Goal: Information Seeking & Learning: Learn about a topic

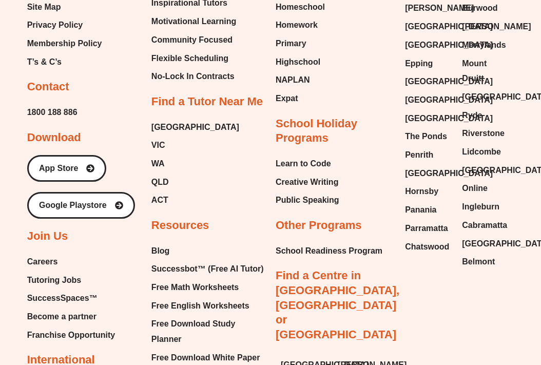
scroll to position [2480, 0]
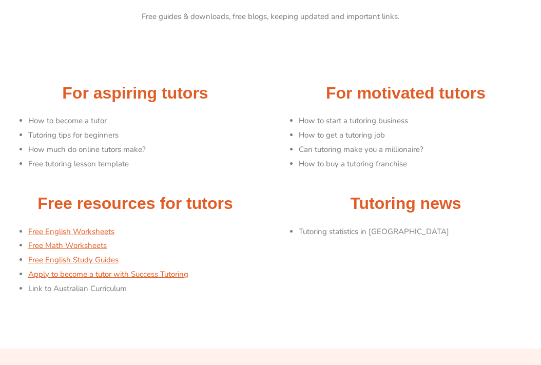
scroll to position [94, 0]
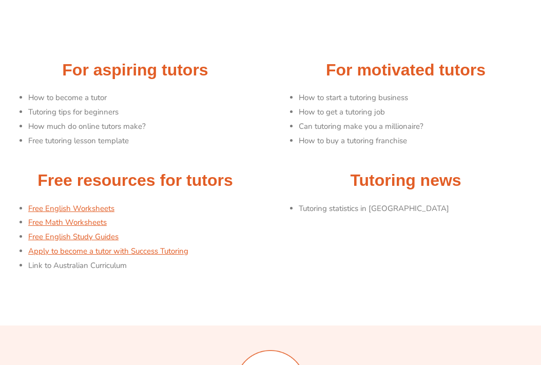
click at [94, 97] on li "How to become a tutor" at bounding box center [146, 98] width 237 height 14
click at [132, 80] on h2 "For aspiring tutors" at bounding box center [135, 71] width 260 height 22
click at [120, 128] on li "How much do online tutors make?" at bounding box center [146, 127] width 237 height 14
click at [370, 125] on li "Can tutoring make you a millionaire?" at bounding box center [417, 127] width 237 height 14
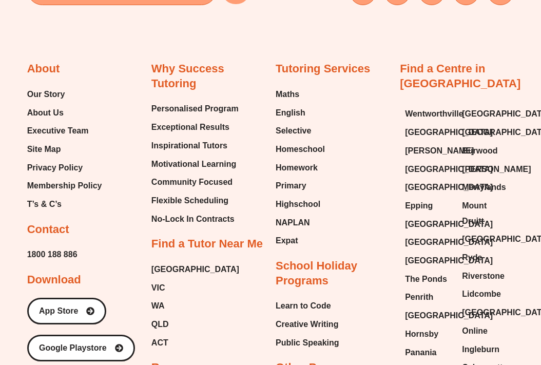
scroll to position [564, 0]
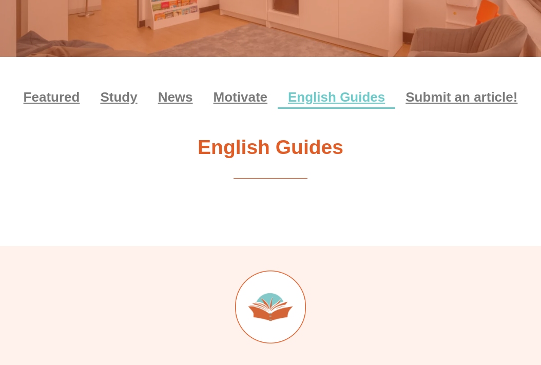
scroll to position [104, 0]
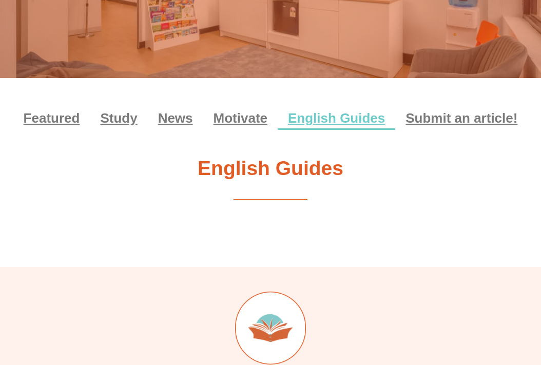
click at [266, 184] on div "Featured Study News Motivate English Guides Submit an article! Featured Study N…" at bounding box center [270, 154] width 541 height 153
click at [221, 119] on link "Motivate" at bounding box center [240, 118] width 74 height 24
click at [163, 126] on link "News" at bounding box center [175, 118] width 55 height 24
click at [123, 120] on link "Study" at bounding box center [118, 118] width 57 height 24
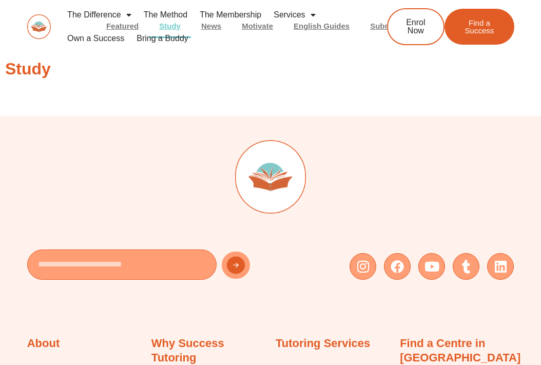
click at [337, 80] on h2 "Study" at bounding box center [270, 69] width 530 height 22
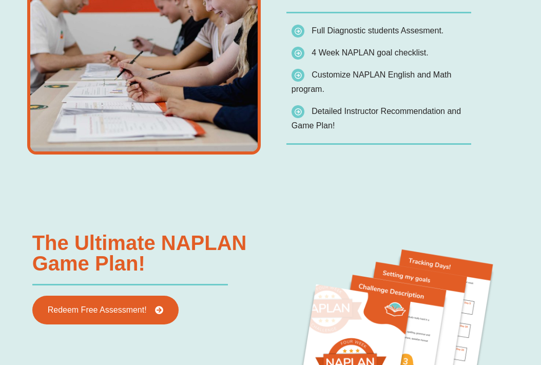
scroll to position [1007, 0]
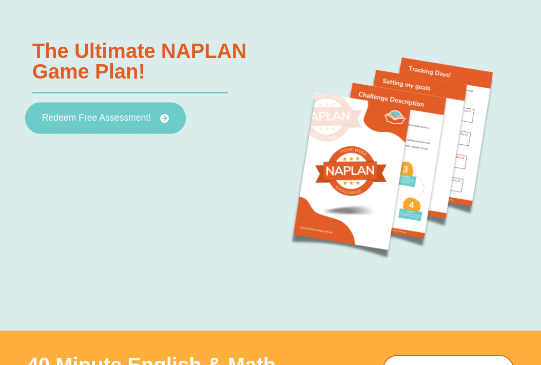
click at [131, 125] on link "Redeem Free Assessment!" at bounding box center [105, 118] width 161 height 32
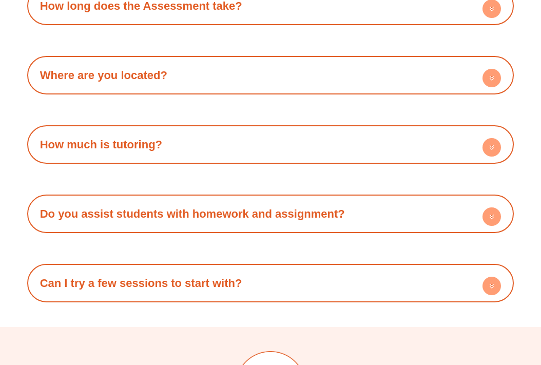
scroll to position [2865, 0]
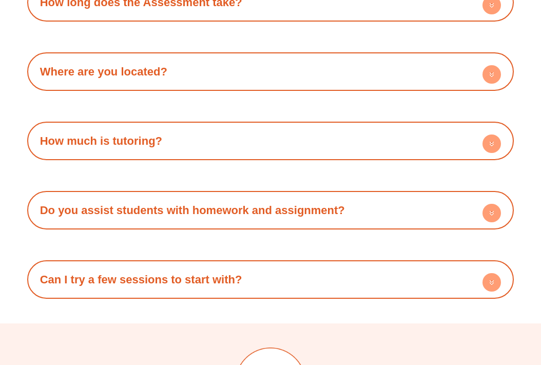
click at [172, 216] on link "Do you assist students with homework and assignment?" at bounding box center [192, 210] width 305 height 13
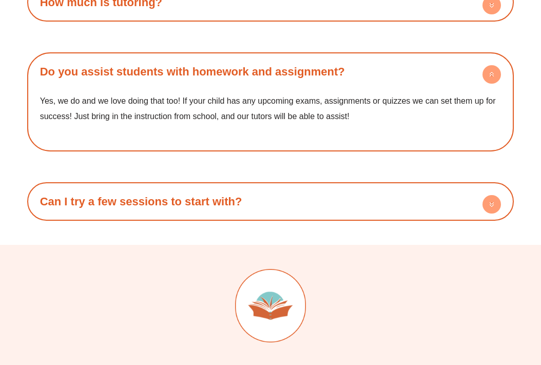
scroll to position [3006, 0]
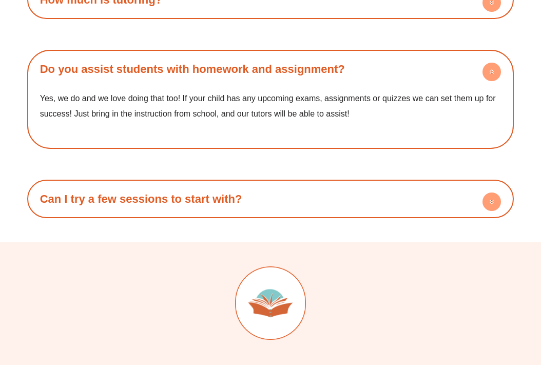
click at [172, 205] on link "Can I try a few sessions to start with?" at bounding box center [141, 198] width 202 height 13
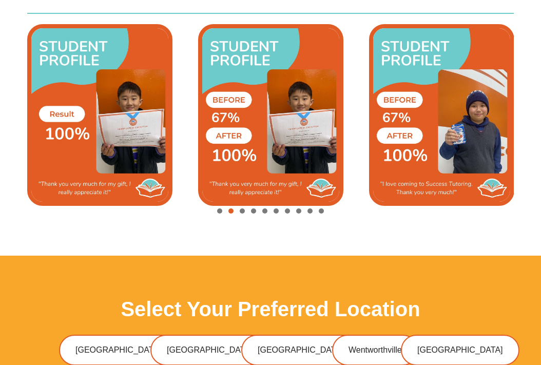
scroll to position [2636, 0]
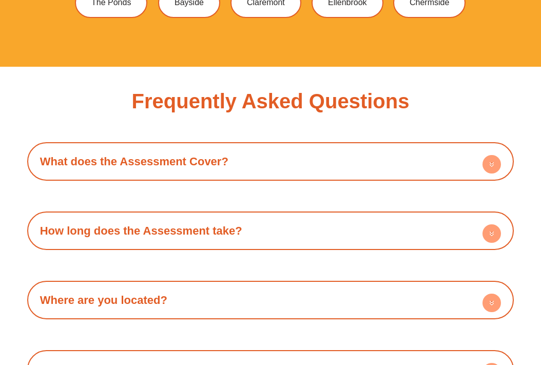
click at [269, 175] on h4 "What does the Assessment Cover?" at bounding box center [270, 161] width 477 height 28
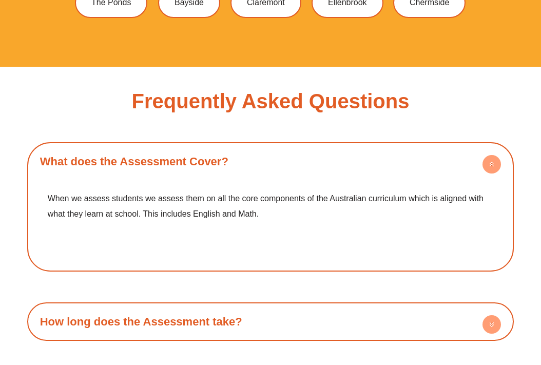
click at [269, 175] on h4 "What does the Assessment Cover?" at bounding box center [270, 161] width 477 height 28
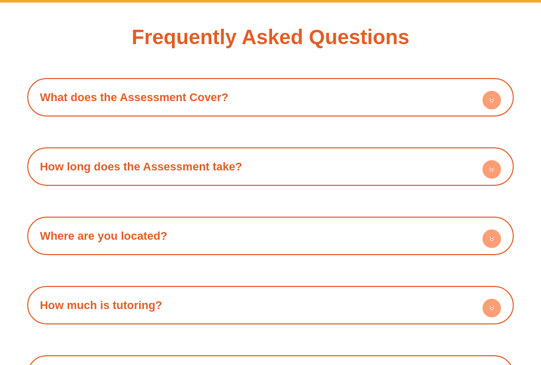
scroll to position [2712, 0]
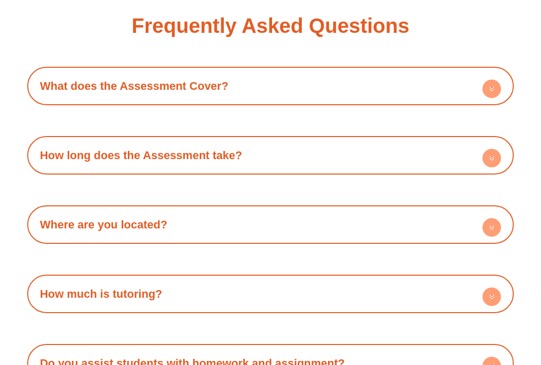
click at [269, 169] on div "How long does the Assessment take?" at bounding box center [270, 155] width 477 height 28
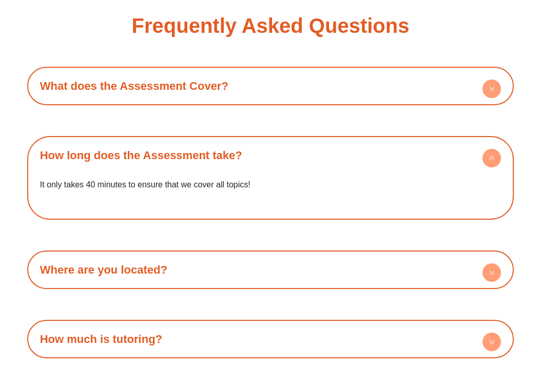
click at [269, 169] on div "How long does the Assessment take?" at bounding box center [270, 155] width 477 height 28
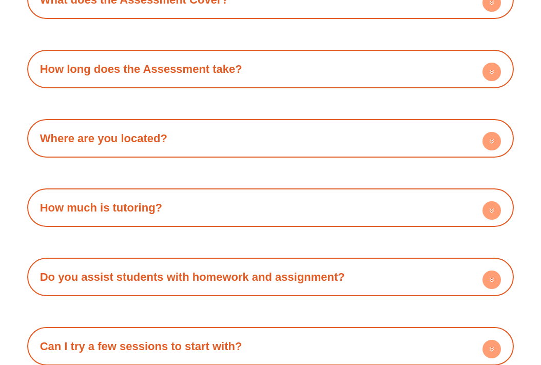
scroll to position [2799, 0]
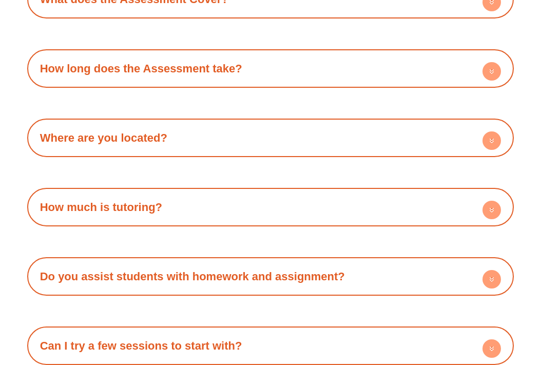
click at [260, 152] on h4 "Where are you located?" at bounding box center [270, 138] width 477 height 28
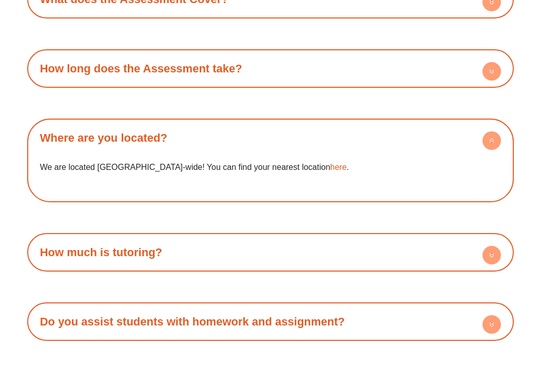
click at [260, 152] on h4 "Where are you located?" at bounding box center [270, 138] width 477 height 28
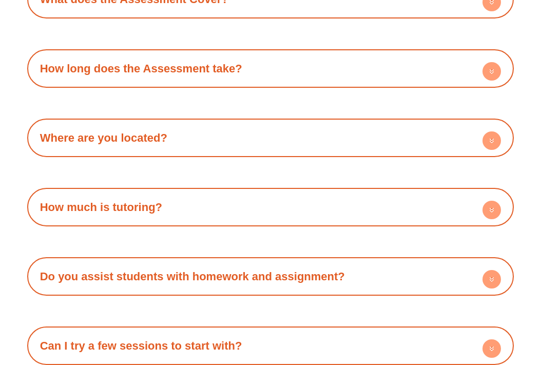
click at [255, 221] on div "How much is tutoring?" at bounding box center [270, 207] width 477 height 28
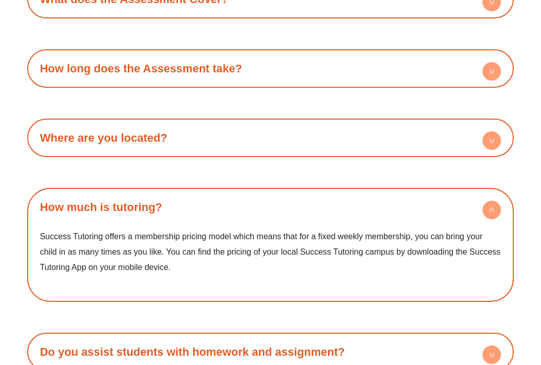
click at [255, 221] on div "How much is tutoring?" at bounding box center [270, 207] width 477 height 28
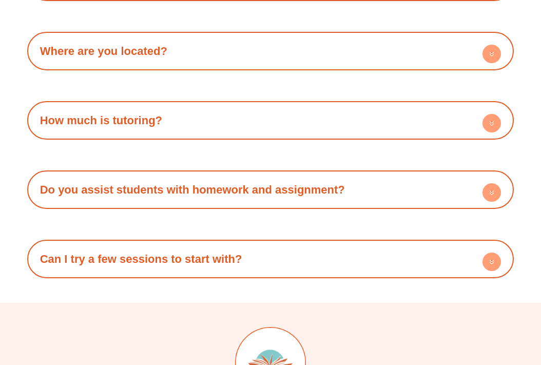
scroll to position [2886, 0]
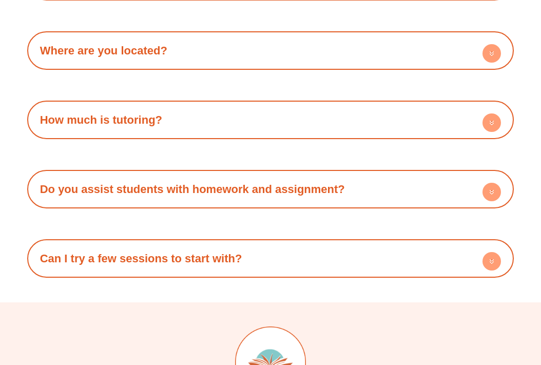
click at [256, 203] on h4 "Do you assist students with homework and assignment?" at bounding box center [270, 189] width 477 height 28
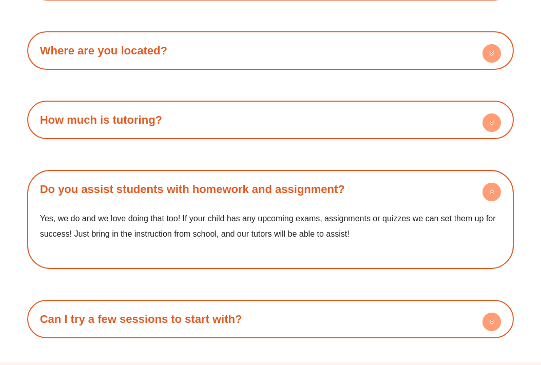
click at [256, 203] on h4 "Do you assist students with homework and assignment?" at bounding box center [270, 189] width 477 height 28
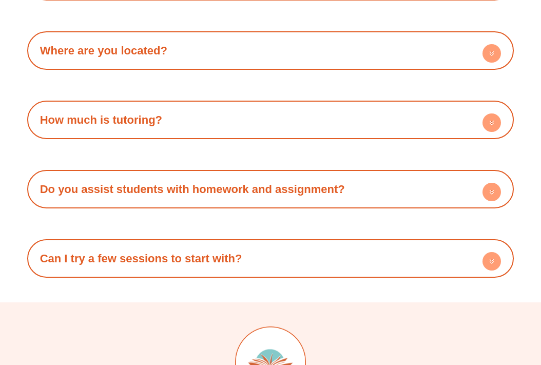
click at [251, 272] on h4 "Can I try a few sessions to start with?" at bounding box center [270, 258] width 477 height 28
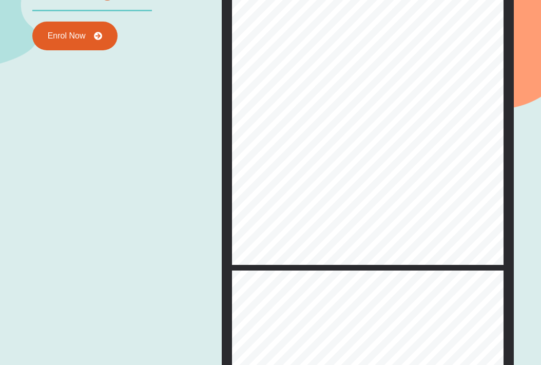
scroll to position [4563, 0]
type input "**"
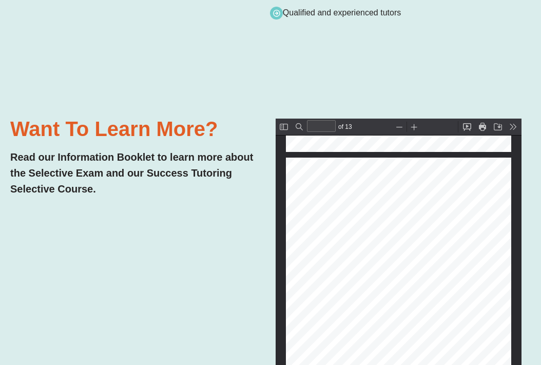
scroll to position [2271, 0]
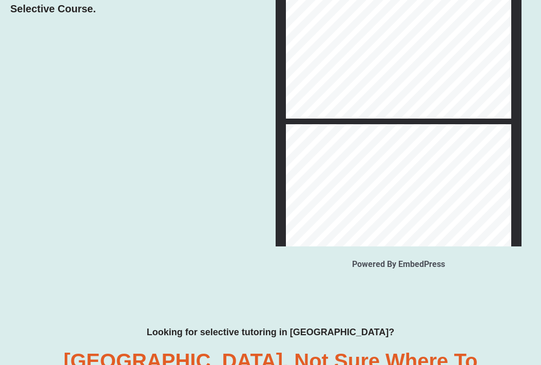
type input "**"
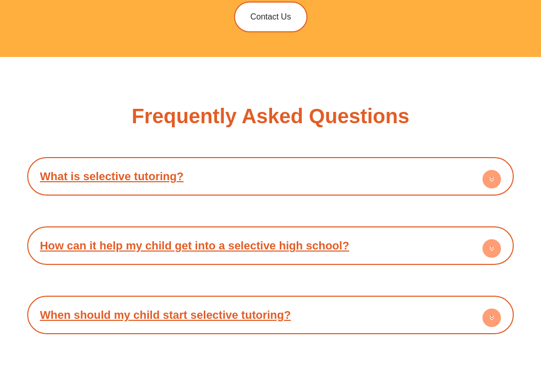
scroll to position [3281, 0]
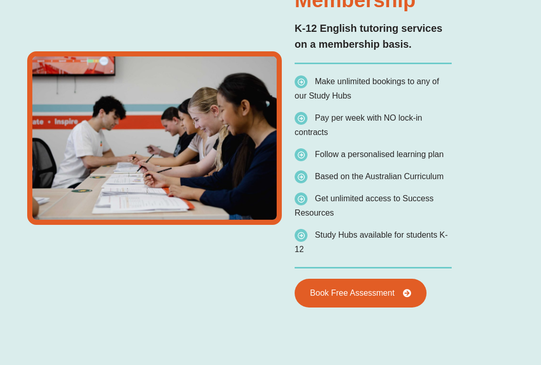
type input "*"
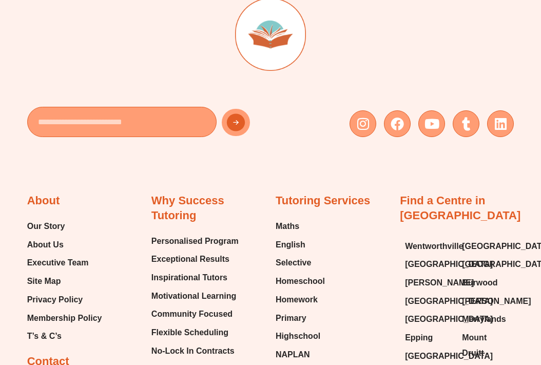
scroll to position [3725, 0]
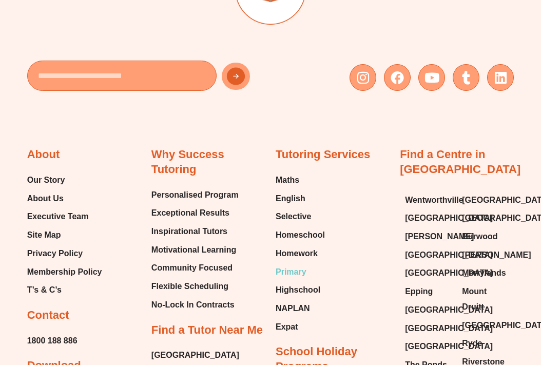
click at [293, 264] on span "Primary" at bounding box center [290, 271] width 31 height 15
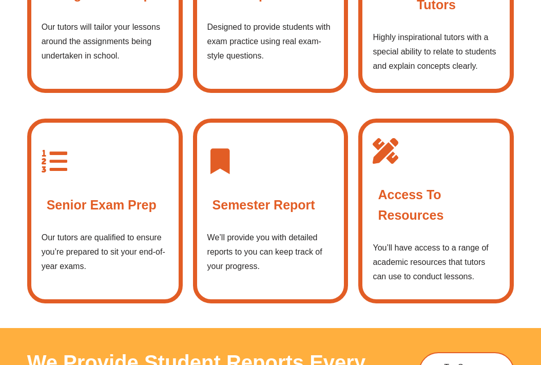
scroll to position [1366, 0]
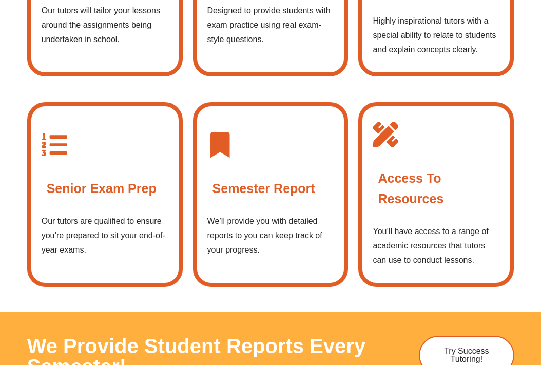
click at [247, 242] on p "We’ll provide you with detailed reports to you can keep track of your progress." at bounding box center [270, 235] width 127 height 43
click at [261, 199] on div "Semester Report" at bounding box center [270, 188] width 127 height 31
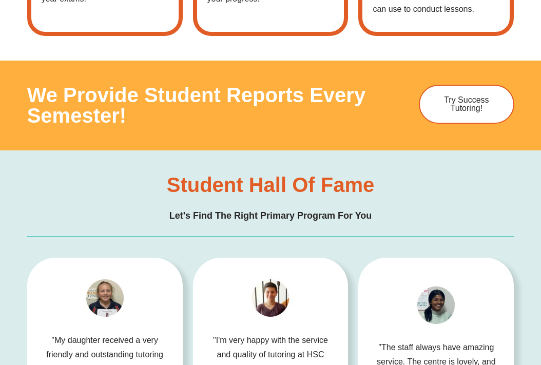
scroll to position [1618, 0]
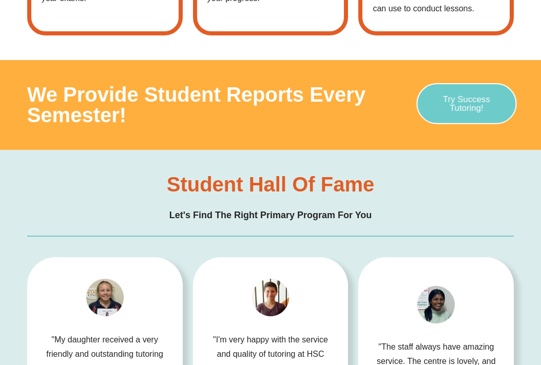
click at [454, 95] on span "Try Success Tutoring!" at bounding box center [467, 103] width 66 height 17
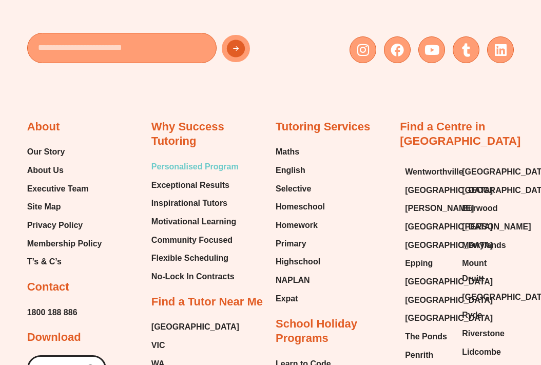
scroll to position [4252, 0]
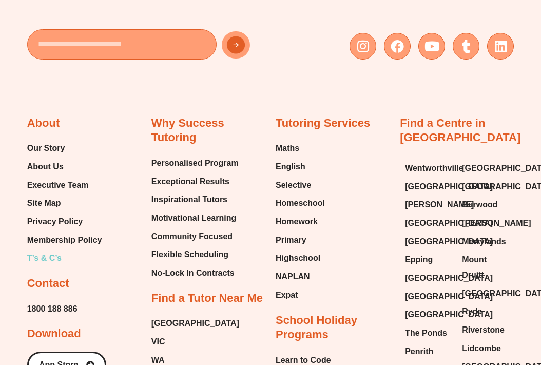
click at [55, 250] on span "T’s & C’s" at bounding box center [44, 257] width 34 height 15
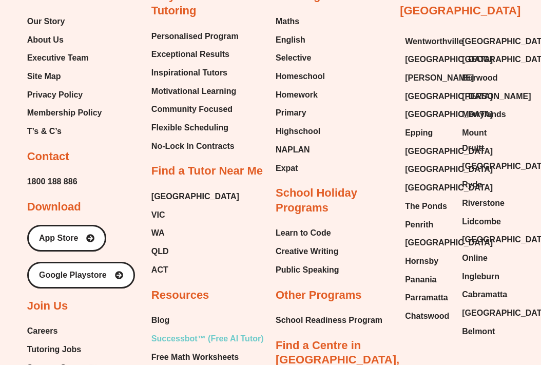
scroll to position [4110, 0]
